Goal: Navigation & Orientation: Find specific page/section

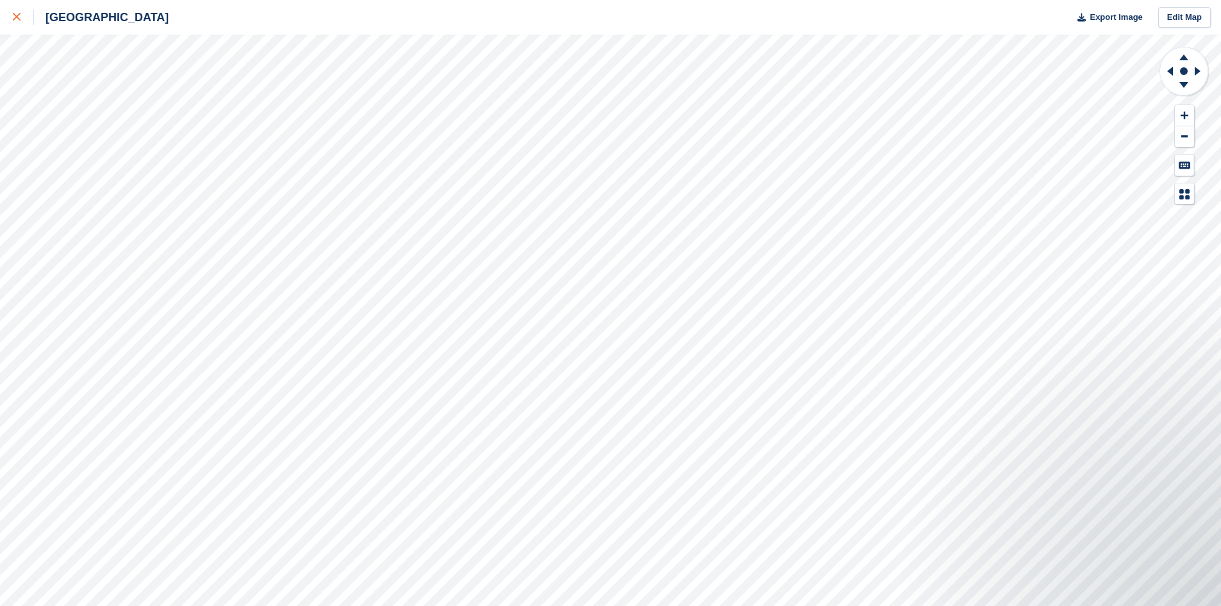
click at [19, 16] on icon at bounding box center [17, 17] width 8 height 8
